Goal: Task Accomplishment & Management: Manage account settings

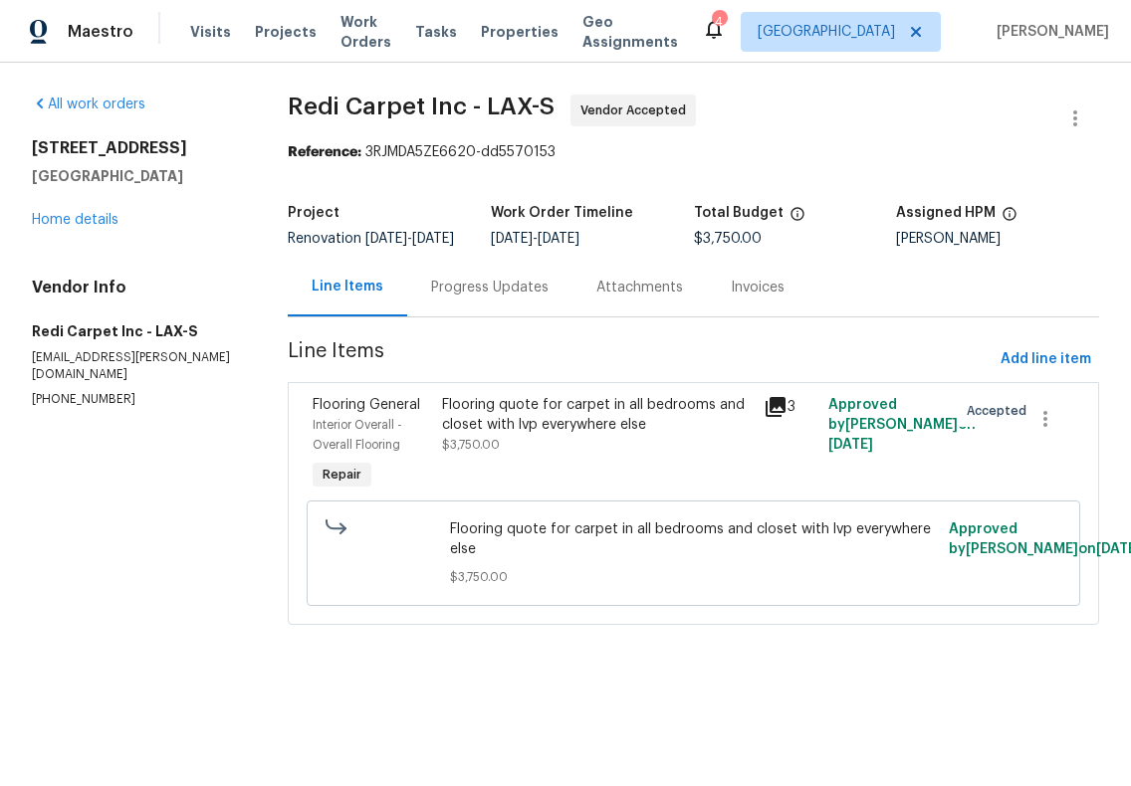
click at [34, 241] on div "All work orders [STREET_ADDRESS] Home details Vendor Info Redi Carpet Inc - LAX…" at bounding box center [136, 252] width 208 height 314
click at [102, 85] on div "All work orders [STREET_ADDRESS] Home details Vendor Info Redi Carpet Inc - LAX…" at bounding box center [565, 372] width 1131 height 618
click at [70, 224] on link "Home details" at bounding box center [75, 220] width 87 height 14
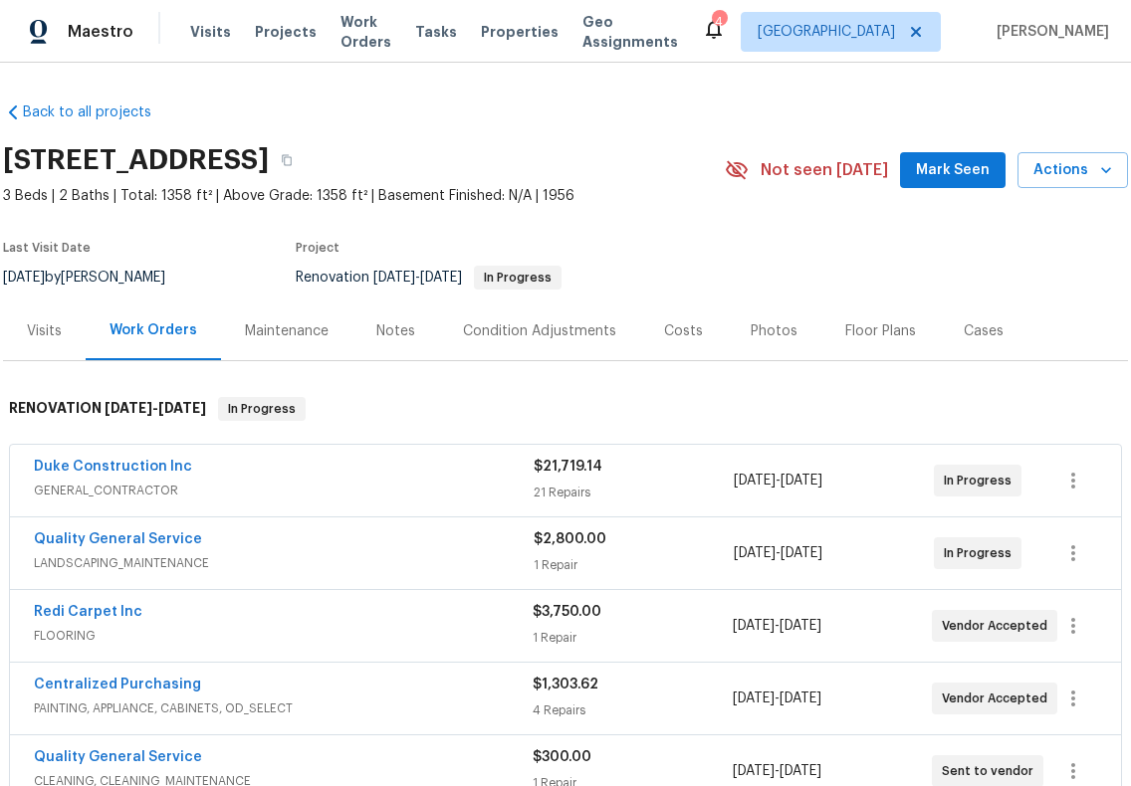
click at [376, 333] on div "Notes" at bounding box center [395, 332] width 39 height 20
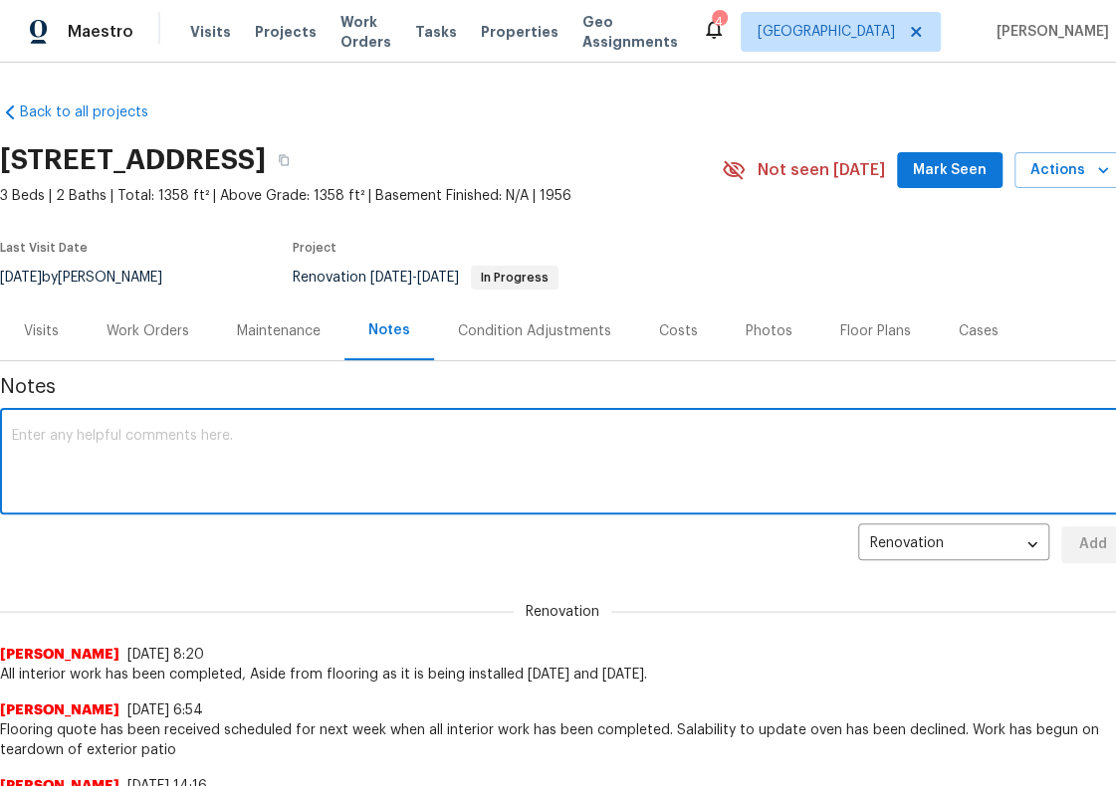
click at [374, 463] on textarea at bounding box center [562, 464] width 1101 height 70
click at [12, 429] on textarea "Was just called to inform flooring installer left do to feeling ill and they wi…" at bounding box center [562, 464] width 1101 height 70
click at [100, 434] on textarea "1Day delay Was just called to inform flooring installer left do to feeling ill …" at bounding box center [562, 464] width 1101 height 70
click at [100, 433] on textarea "1Day delay Was just called to inform flooring installer left do to feeling ill …" at bounding box center [562, 464] width 1101 height 70
click at [105, 434] on textarea "1Day delay just called to inform flooring installer left do to feeling ill and …" at bounding box center [562, 464] width 1101 height 70
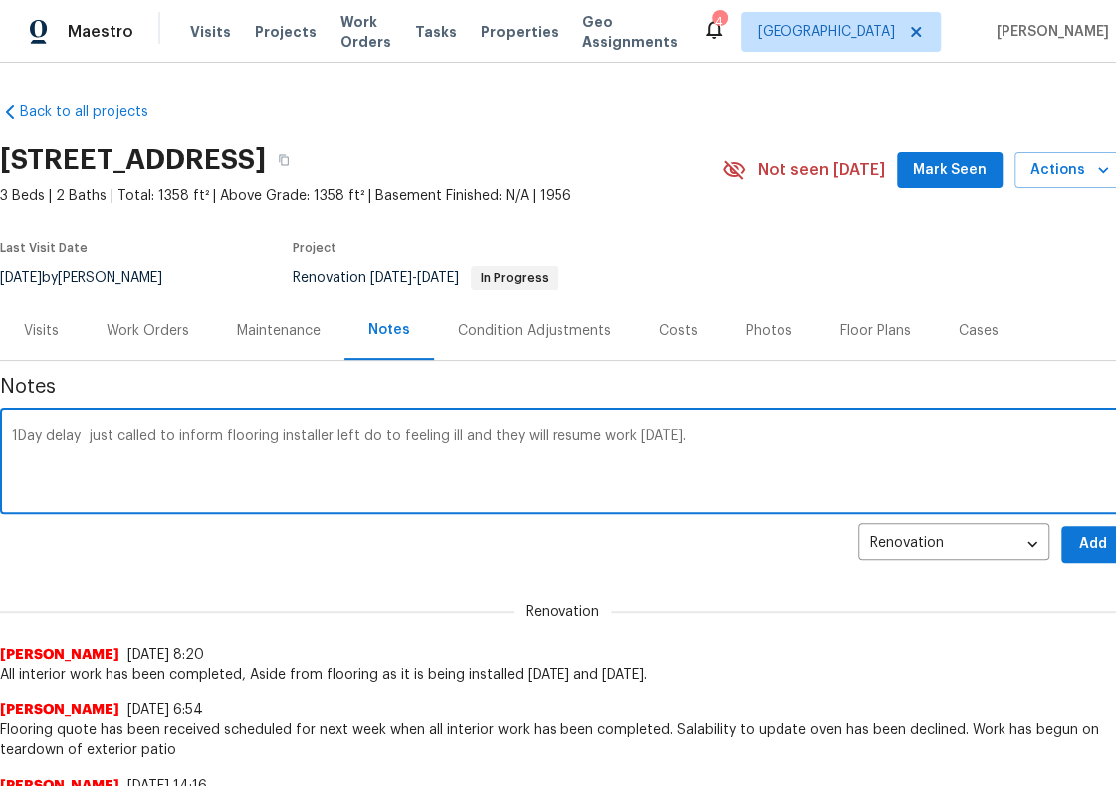
click at [105, 434] on textarea "1Day delay just called to inform flooring installer left do to feeling ill and …" at bounding box center [562, 464] width 1101 height 70
click at [80, 433] on textarea "1Day delay got a call to inform flooring installer left do to feeling ill and t…" at bounding box center [562, 464] width 1101 height 70
type textarea "1Day delay: got a call to inform flooring installer left do to feeling ill and …"
click at [1077, 548] on span "Add" at bounding box center [1093, 545] width 32 height 25
click at [1077, 548] on div "Renovation edc5e3b7-118b-47aa-8376-8b905ecf9372 ​ Add" at bounding box center [562, 545] width 1125 height 37
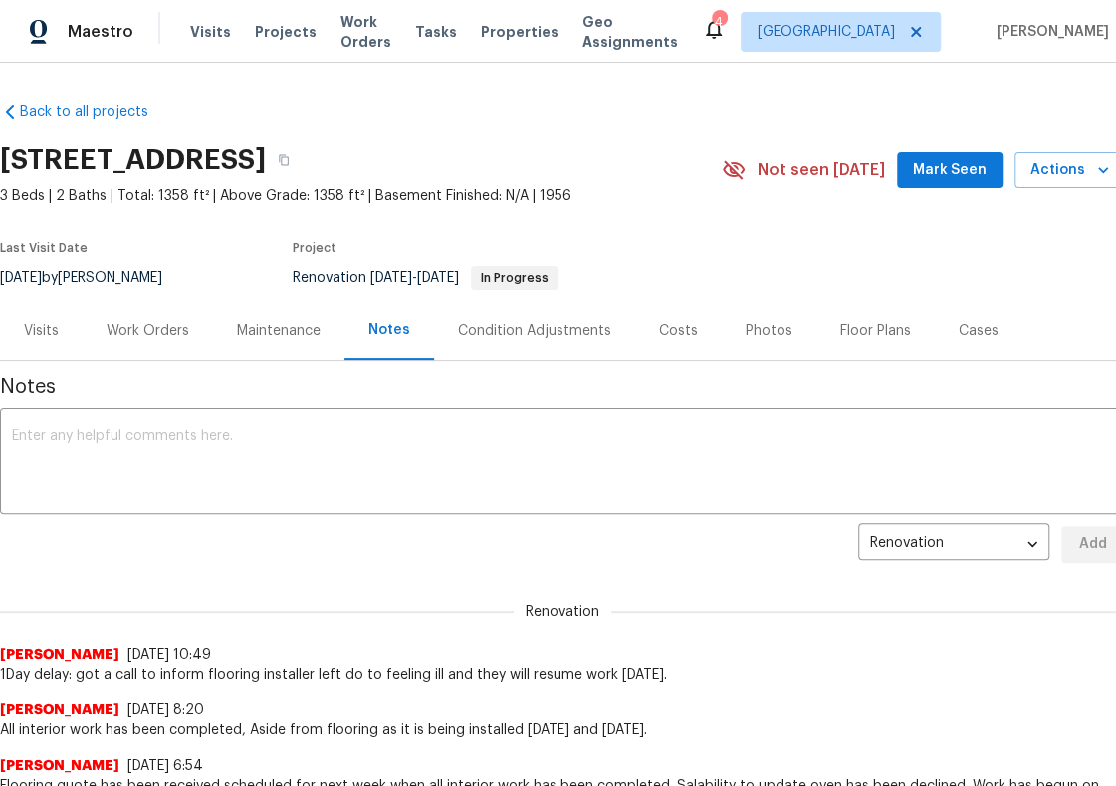
click at [136, 330] on div "Work Orders" at bounding box center [148, 332] width 83 height 20
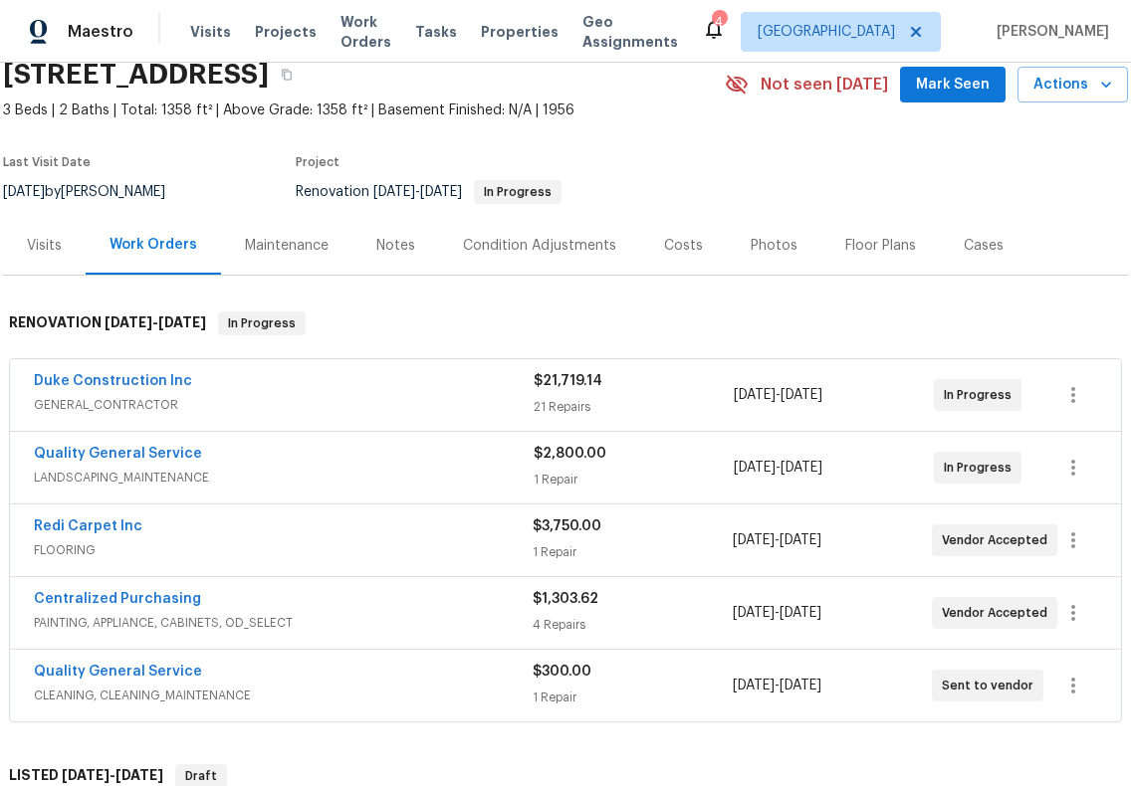
scroll to position [100, 0]
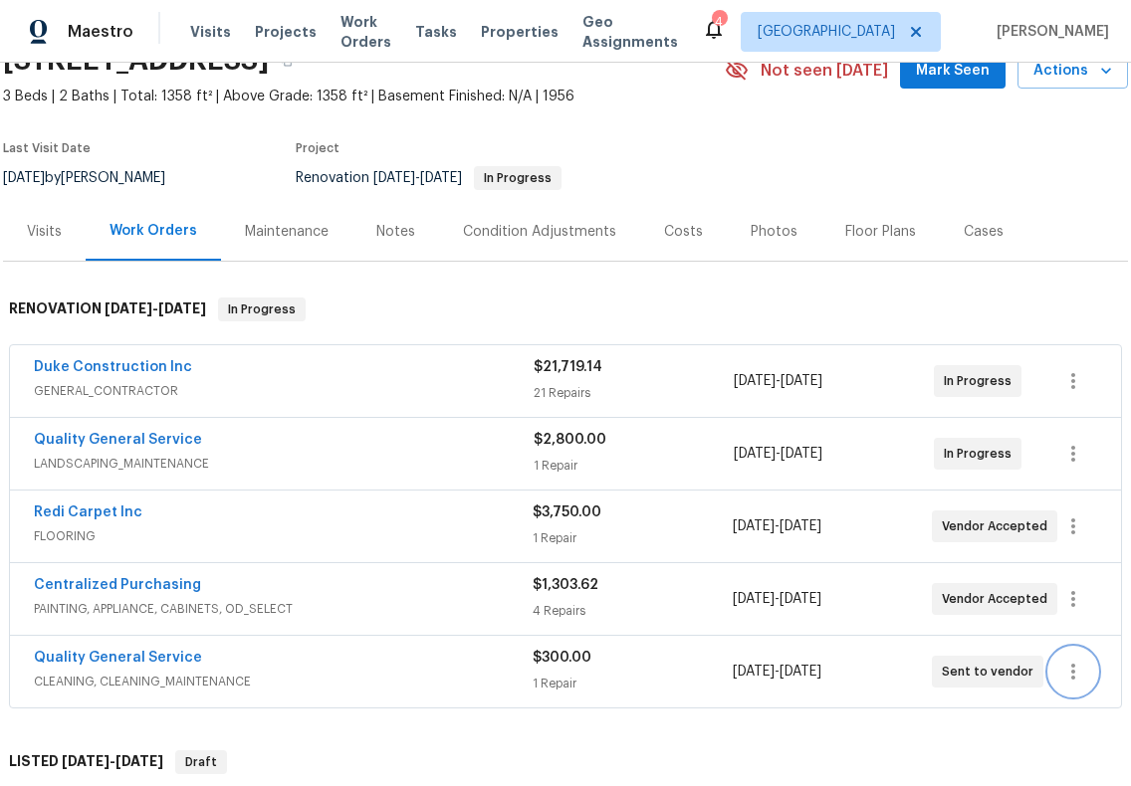
click at [1067, 669] on icon "button" at bounding box center [1073, 672] width 24 height 24
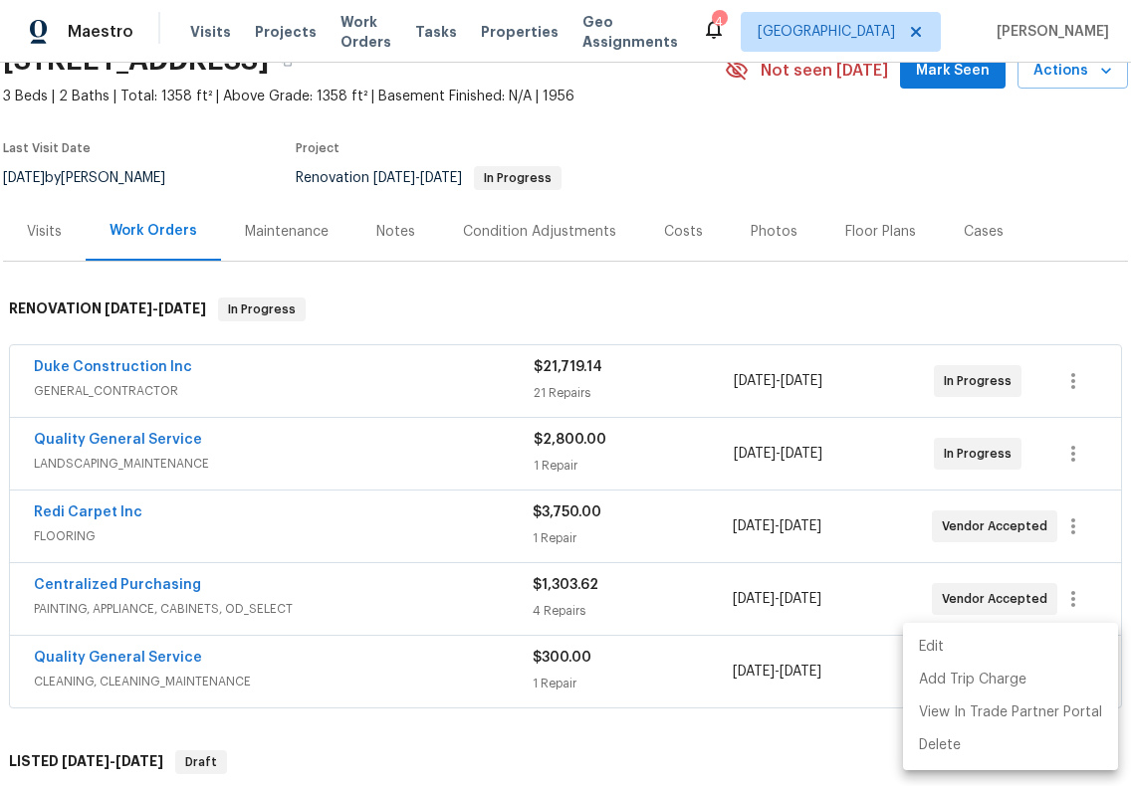
click at [964, 638] on li "Edit" at bounding box center [1010, 647] width 215 height 33
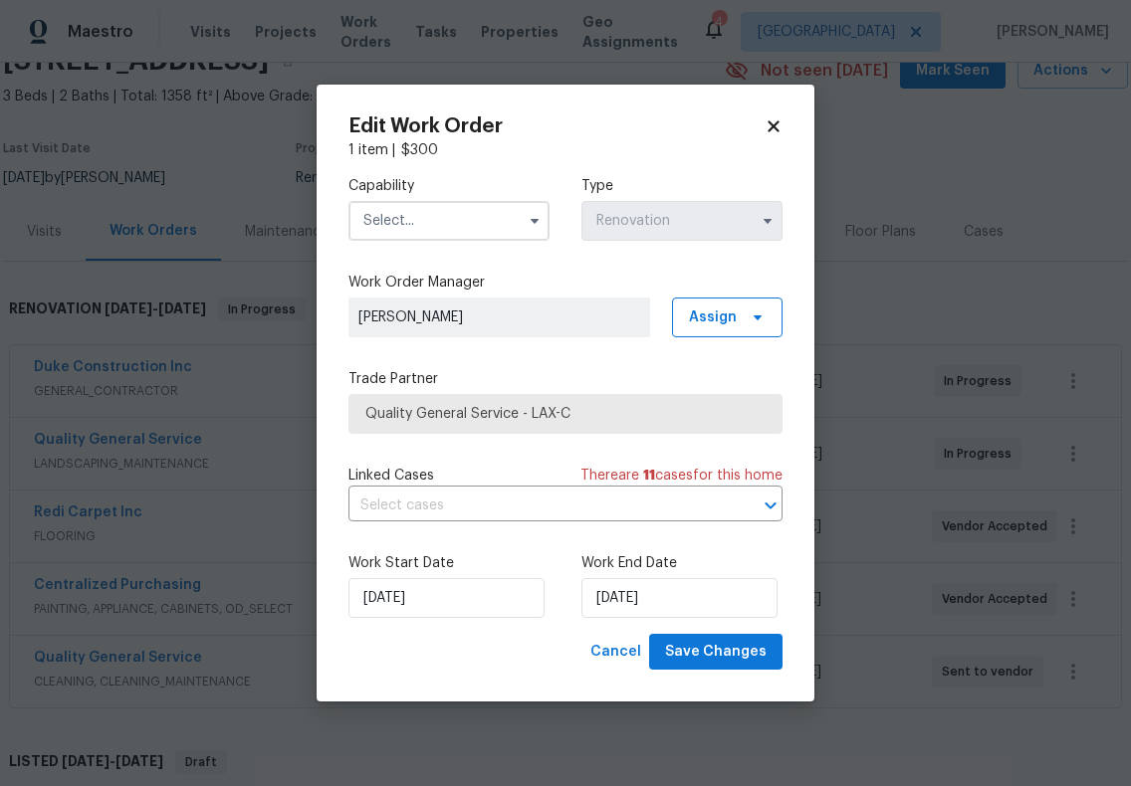
click at [462, 225] on input "text" at bounding box center [448, 221] width 201 height 40
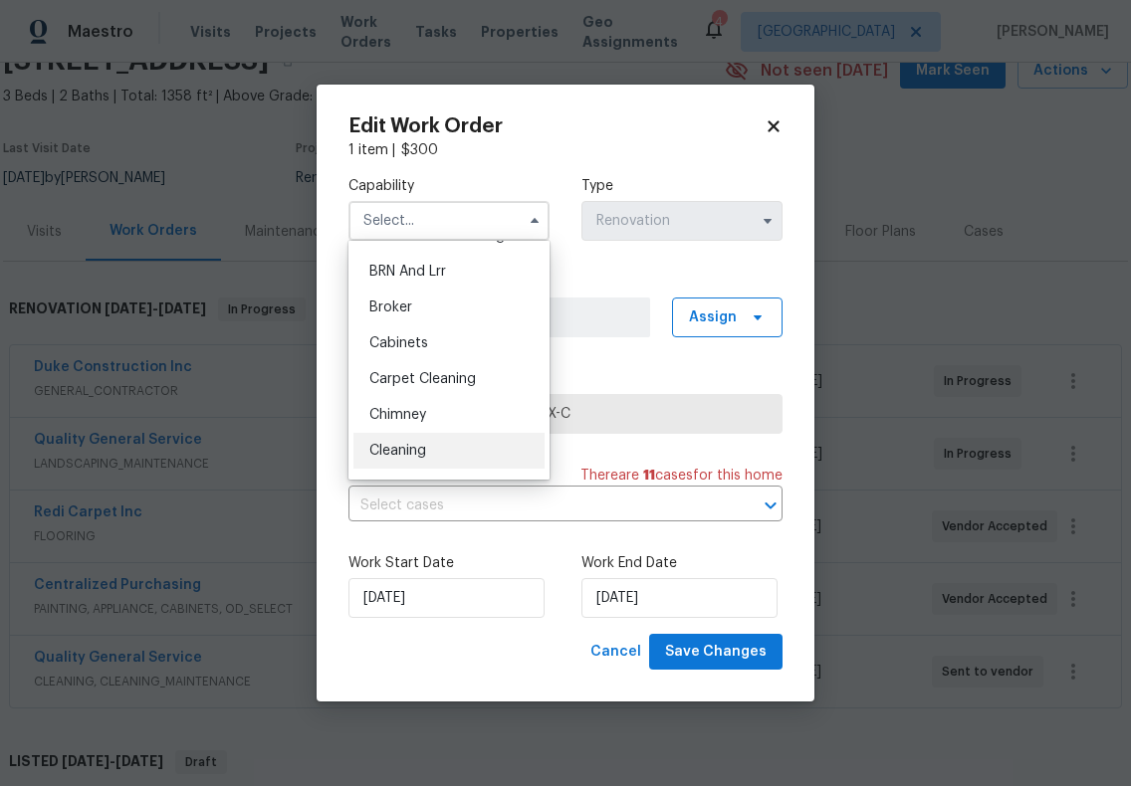
click at [428, 437] on div "Cleaning" at bounding box center [448, 451] width 191 height 36
type input "Cleaning"
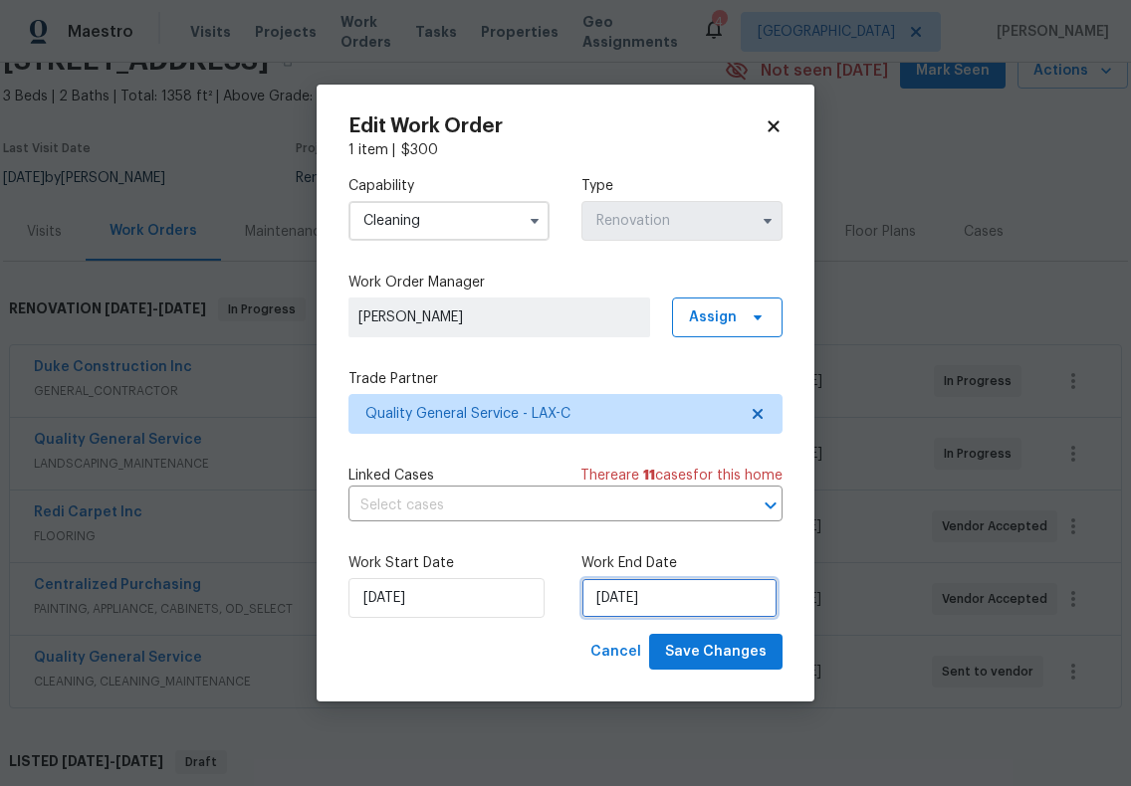
click at [587, 592] on input "[DATE]" at bounding box center [679, 598] width 196 height 40
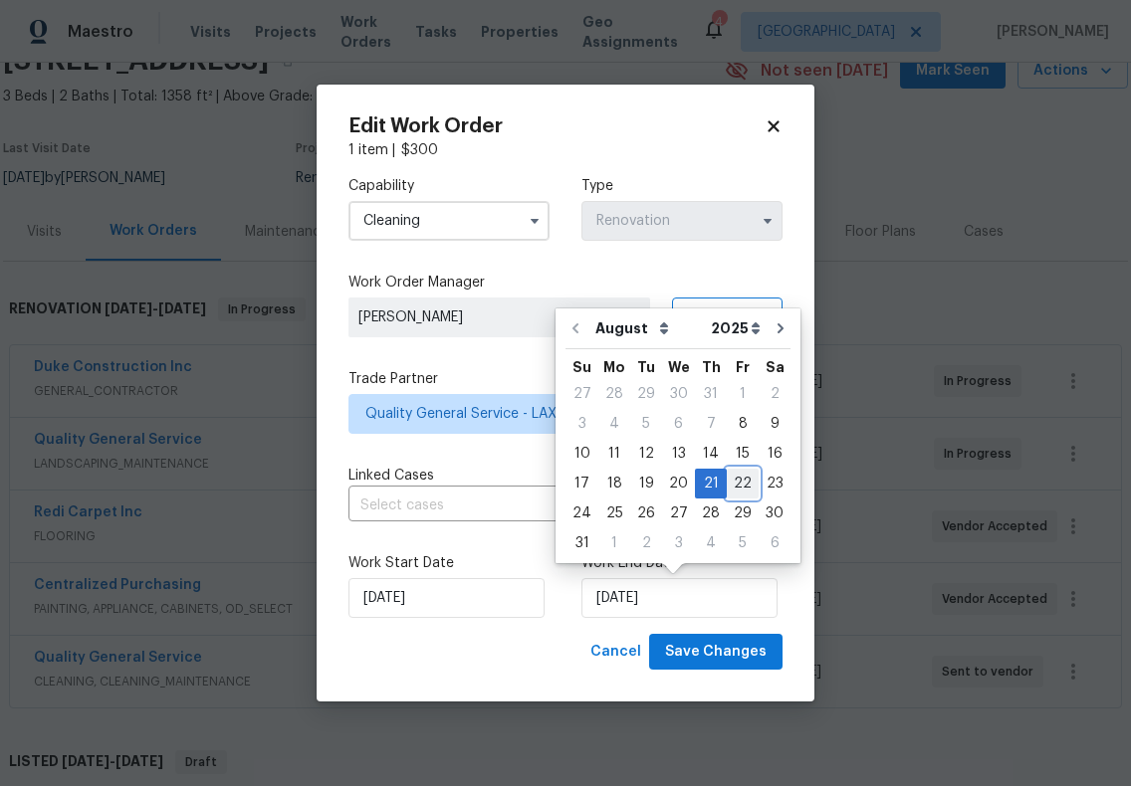
click at [727, 475] on div "22" at bounding box center [743, 484] width 32 height 28
type input "[DATE]"
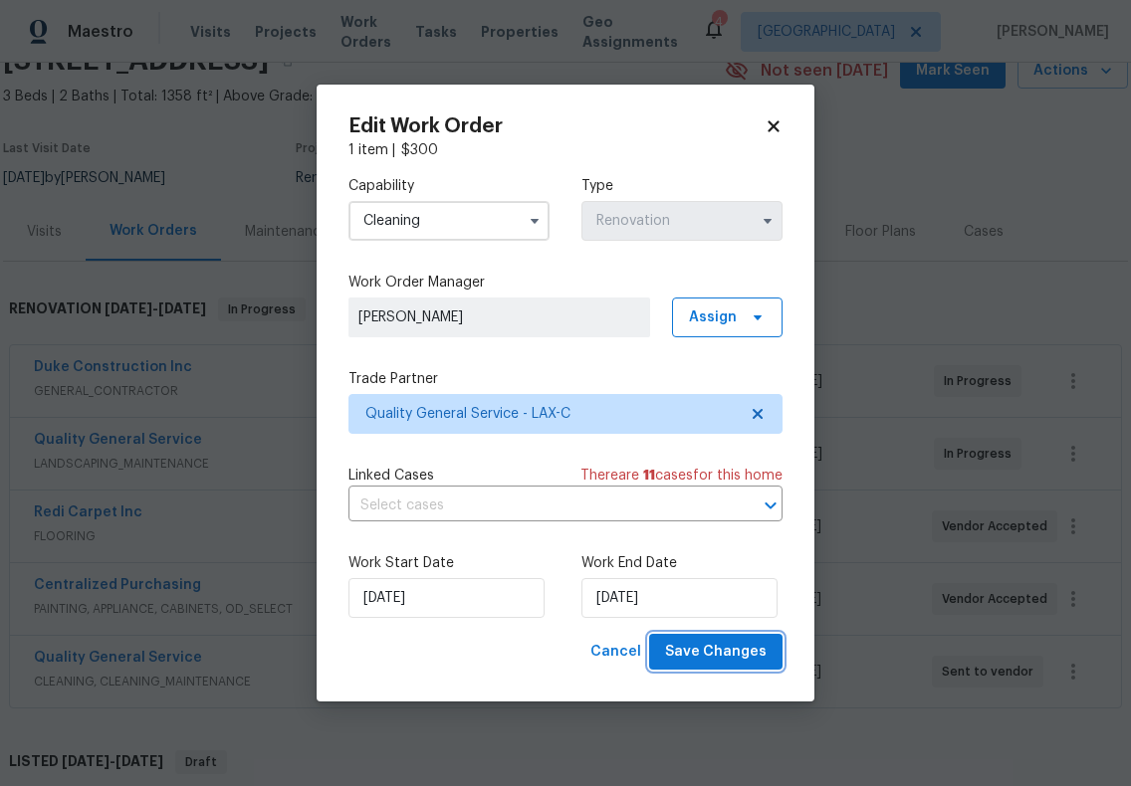
click at [709, 670] on button "Save Changes" at bounding box center [715, 652] width 133 height 37
